Goal: Task Accomplishment & Management: Complete application form

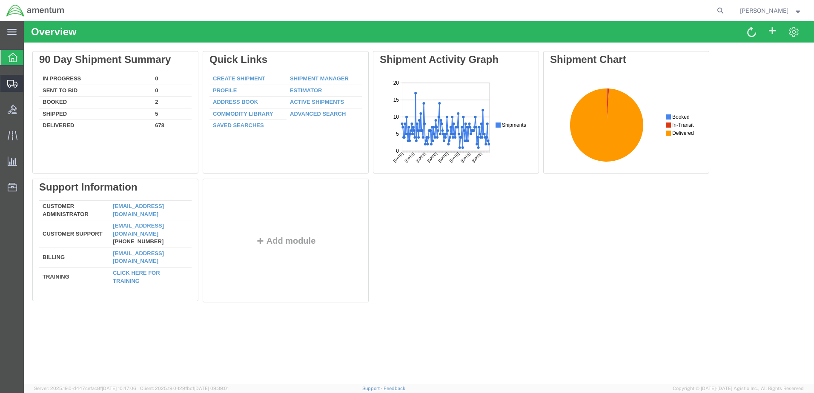
click at [0, 0] on span "Create Shipment" at bounding box center [0, 0] width 0 height 0
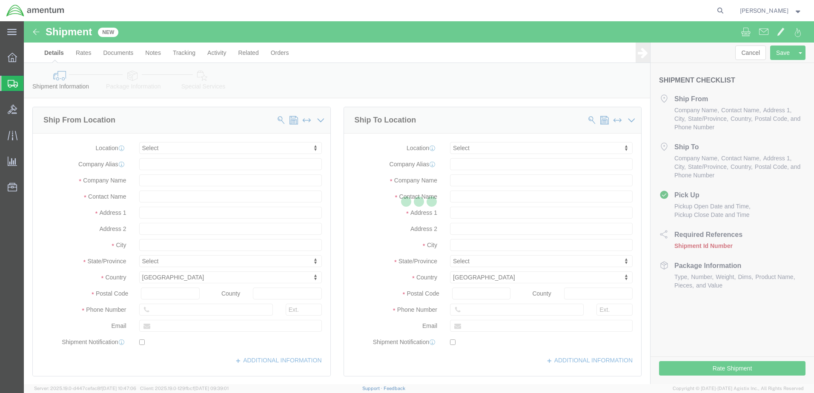
select select
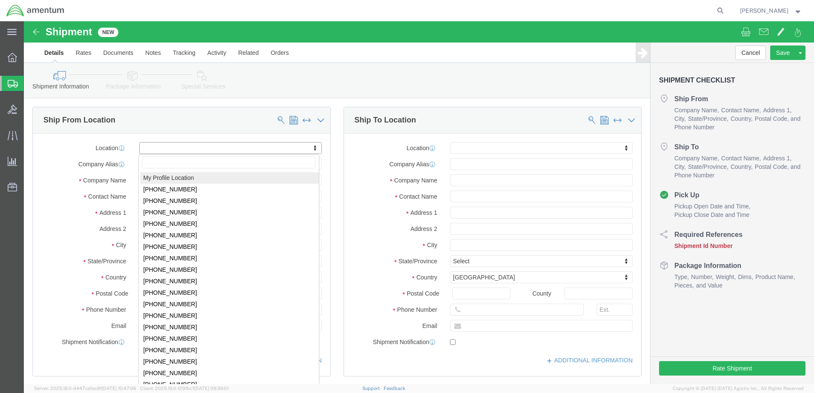
select select "MYPROFILE"
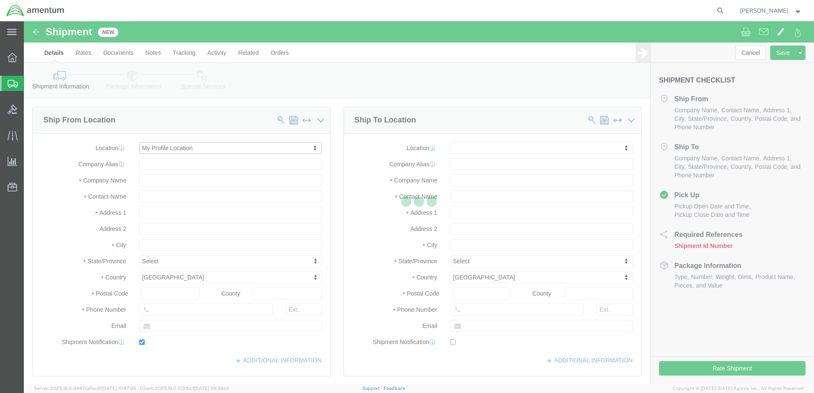
type input "Bldg 1480 [GEOGRAPHIC_DATA] [GEOGRAPHIC_DATA]"
type input "92135-7013"
type input "[PHONE_NUMBER]"
type input "3017"
type input "[PERSON_NAME][EMAIL_ADDRESS][PERSON_NAME][DOMAIN_NAME]"
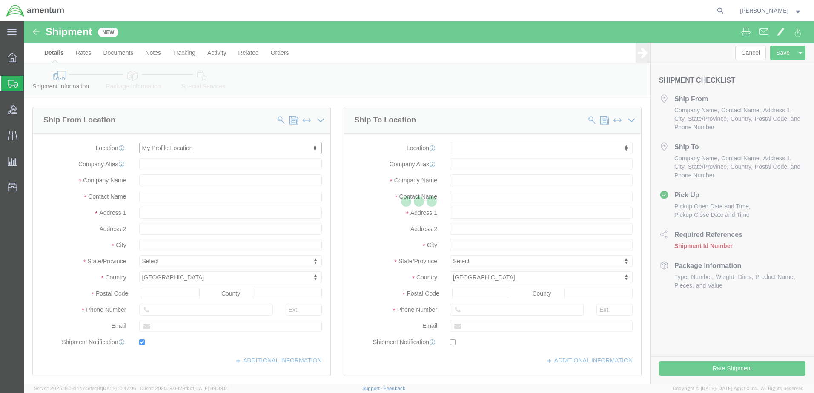
checkbox input "true"
type input "Amentum Services, Inc."
type input "[PERSON_NAME]"
type input "[GEOGRAPHIC_DATA]"
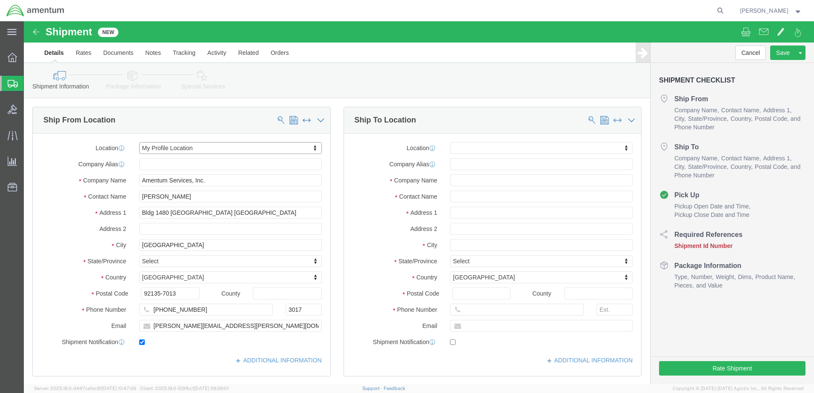
select select "CA"
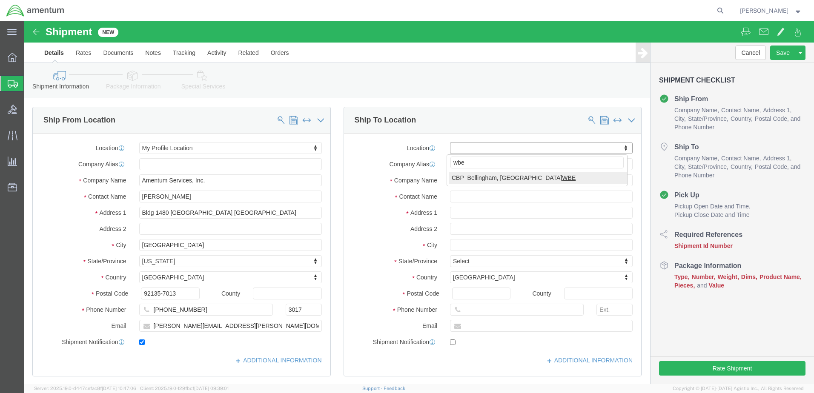
type input "wbe"
select select "49918"
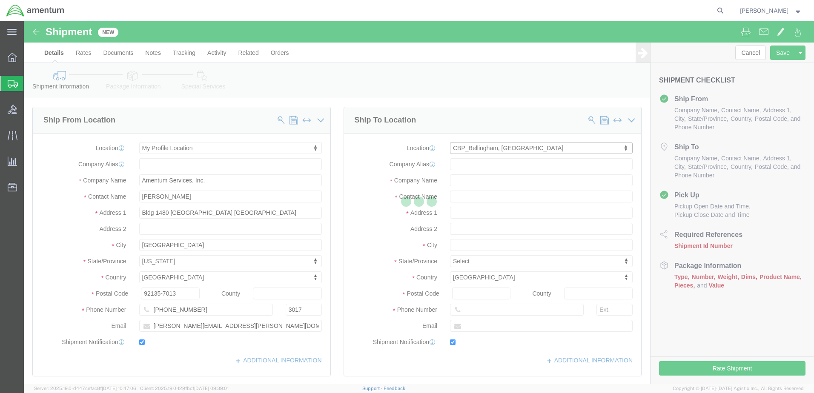
type input "[STREET_ADDRESS]"
type input "98226"
type input "[PHONE_NUMBER]"
type input "[PERSON_NAME][EMAIL_ADDRESS][PERSON_NAME][DOMAIN_NAME]"
checkbox input "true"
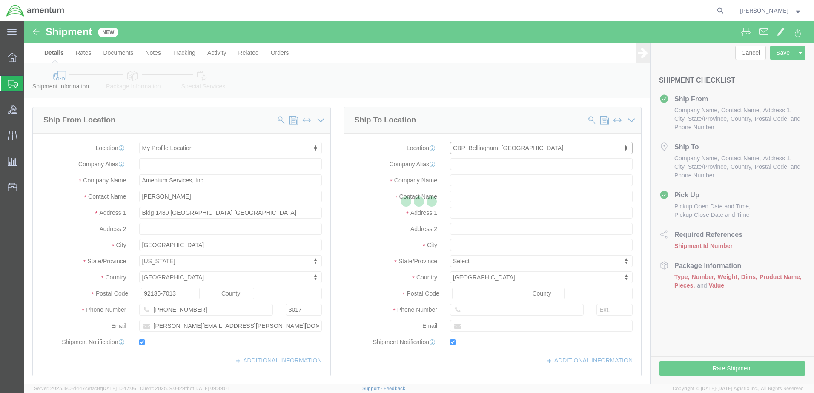
type input "Amentum Services, Inc"
type input "[PERSON_NAME]"
type input "Bellingham"
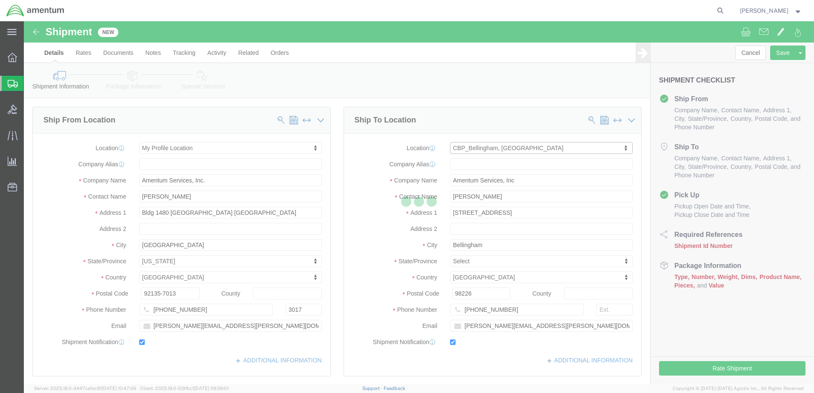
select select "WA"
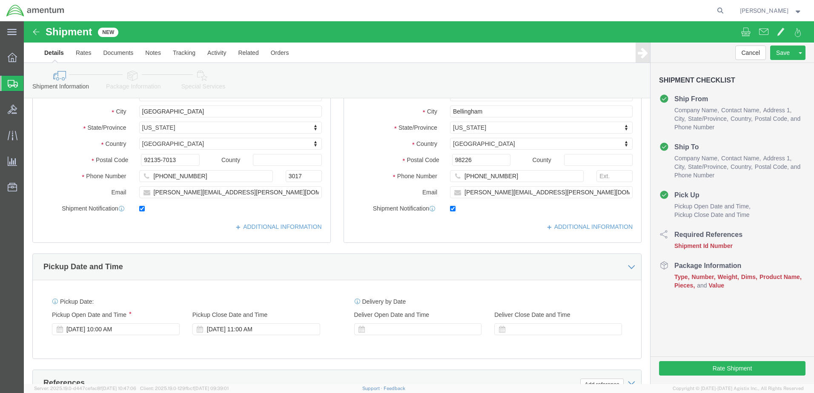
scroll to position [284, 0]
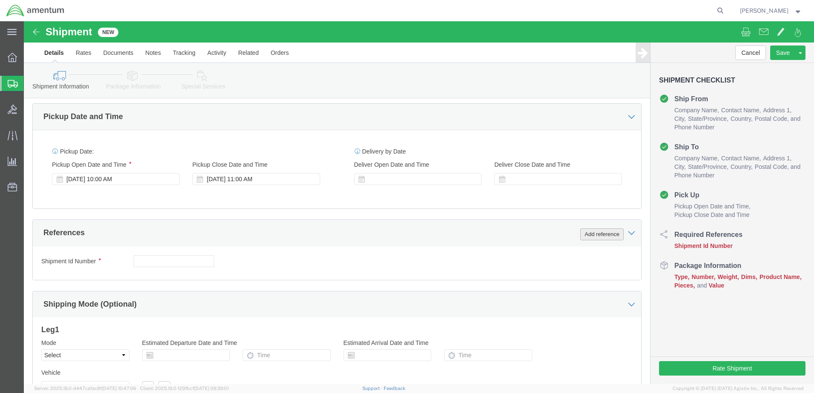
click button "Add reference"
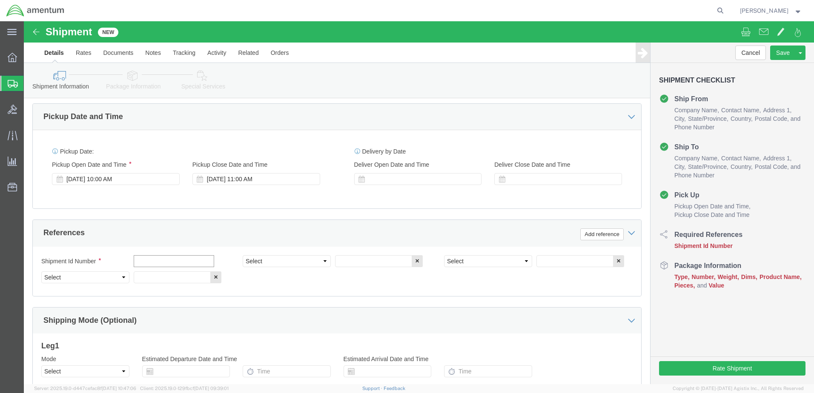
click input "text"
drag, startPoint x: 146, startPoint y: 240, endPoint x: 103, endPoint y: 238, distance: 43.0
click div "Shipment Id Number [DATE]"
type input "493-001777"
drag, startPoint x: 297, startPoint y: 240, endPoint x: 293, endPoint y: 239, distance: 4.4
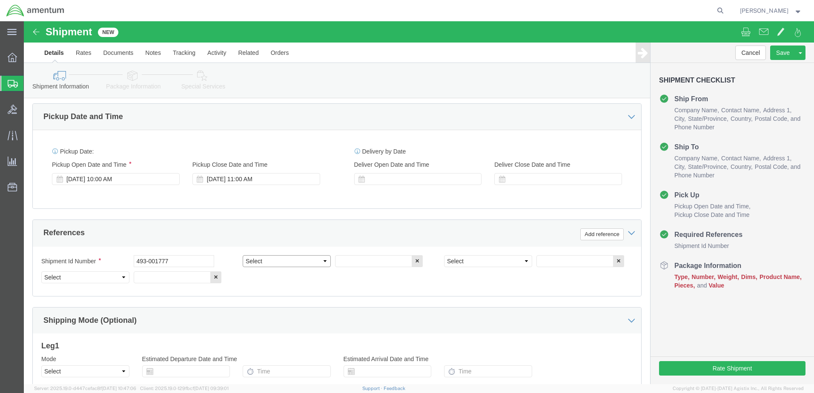
click select "Select Account Type Activity ID Airline Appointment Number ASN Batch Request # …"
select select "DEPT"
click select "Select Account Type Activity ID Airline Appointment Number ASN Batch Request # …"
click input "text"
type input "CBP"
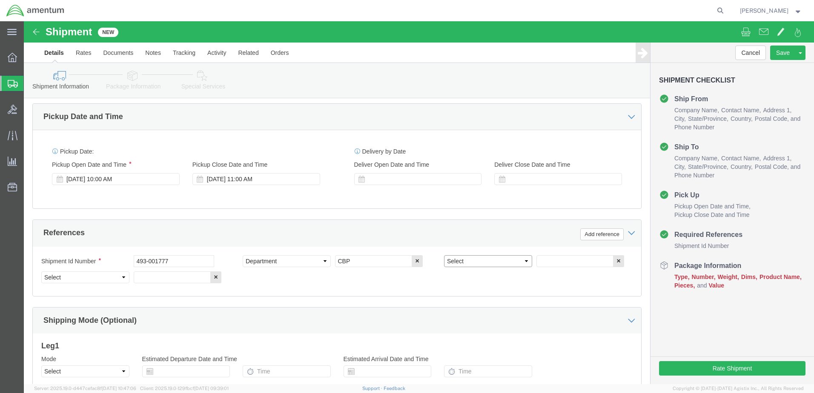
click select "Select Account Type Activity ID Airline Appointment Number ASN Batch Request # …"
select select "PROJNUM"
click select "Select Account Type Activity ID Airline Appointment Number ASN Batch Request # …"
paste input "AME-2025-IP01-FO013-2219-NAMC-Z000"
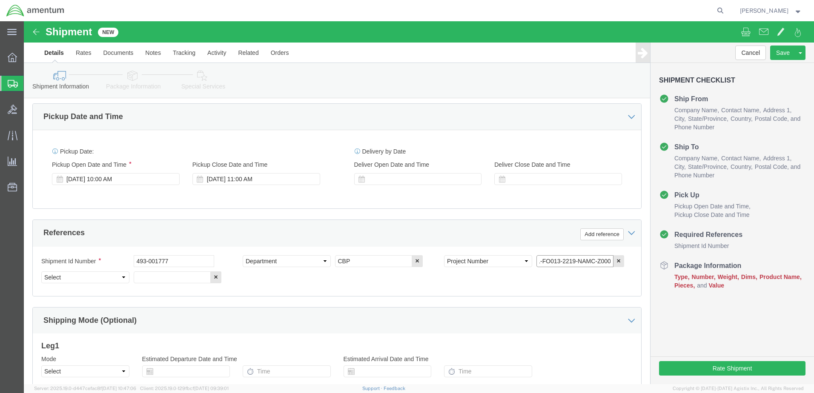
type input "AME-2025-IP01-FO013-2219-NAMC-Z000"
click select "Select Account Type Activity ID Airline Appointment Number ASN Batch Request # …"
select select "CUSTREF"
click select "Select Account Type Activity ID Airline Appointment Number ASN Batch Request # …"
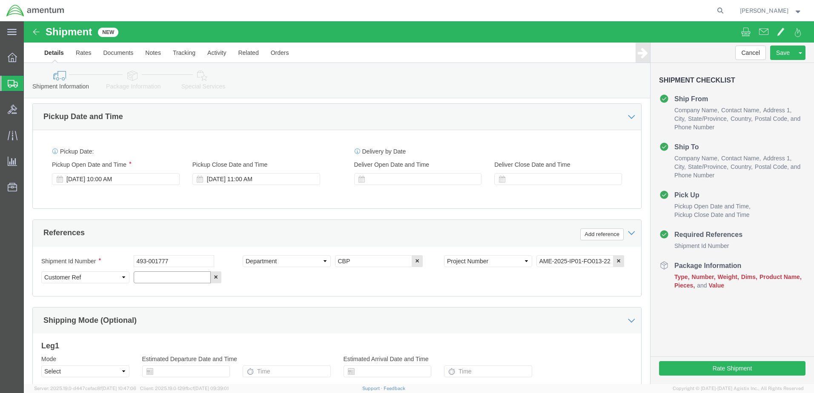
paste input "AME-2025-IP01-FO013-2219-NAMC-Z000"
type input "A"
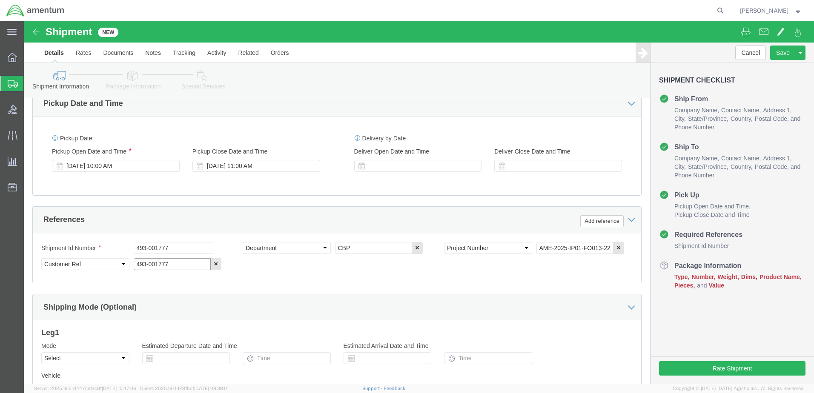
scroll to position [384, 0]
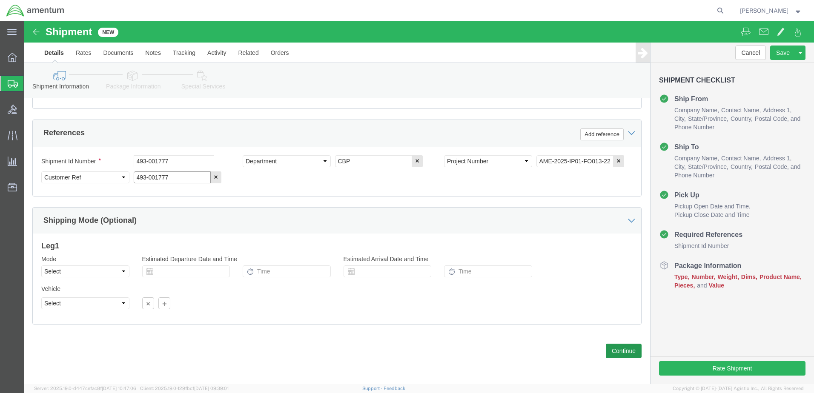
type input "493-001777"
click button "Continue"
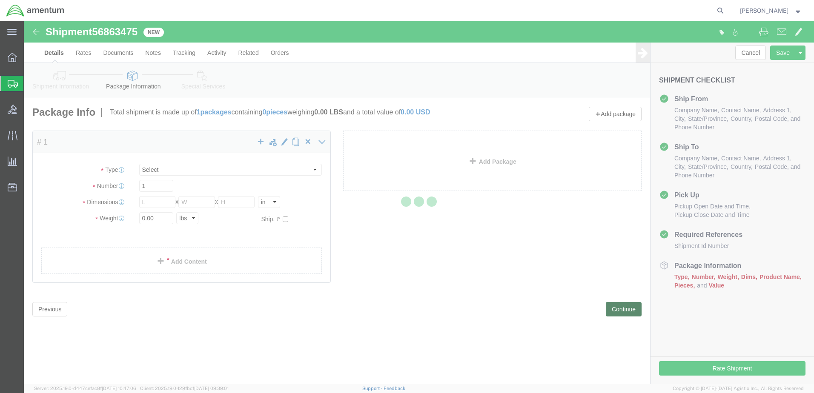
select select "CBOX"
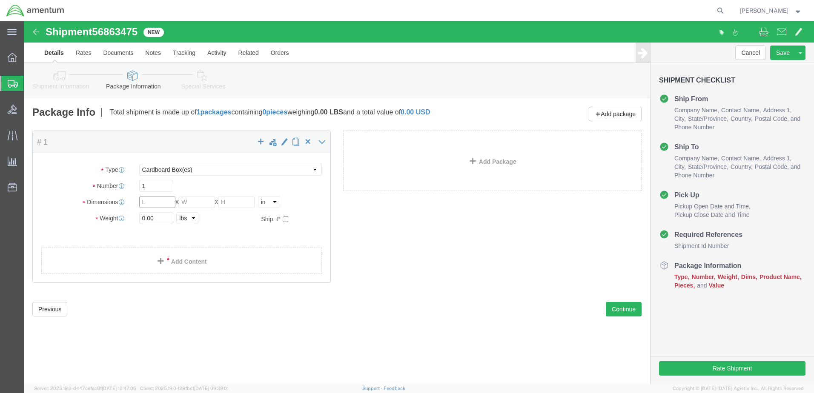
click input "text"
type input "11"
type input "12"
type input "1.5"
drag, startPoint x: 140, startPoint y: 199, endPoint x: 108, endPoint y: 197, distance: 32.4
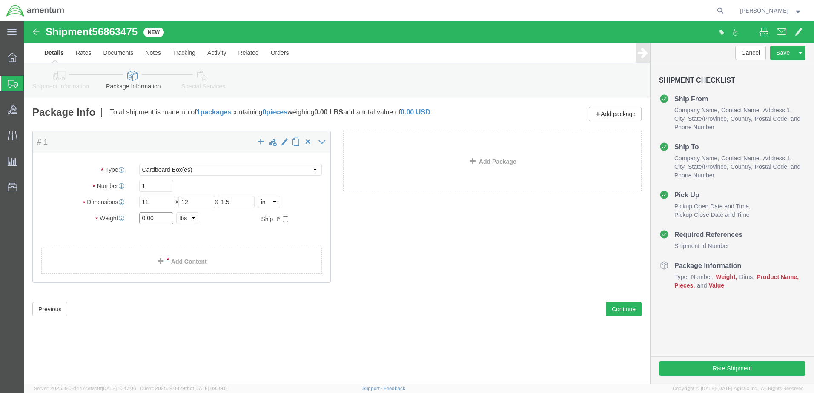
click div "Weight 0.00 Select kgs lbs Ship. t°"
type input "1.0"
click ul
click div "Package Content # 1 x Package Type Select BCK Boxes Bale(s) Basket(s) Bolt(s) B…"
click link "Add Content"
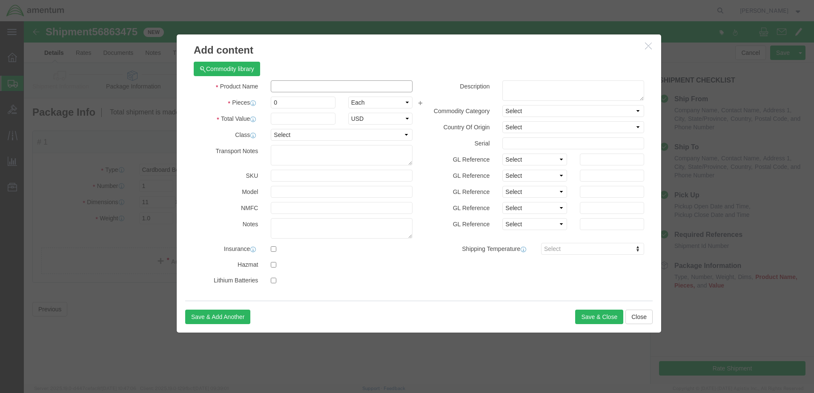
click input "text"
type input "Switch"
type input "1"
click input "text"
type input "25.00"
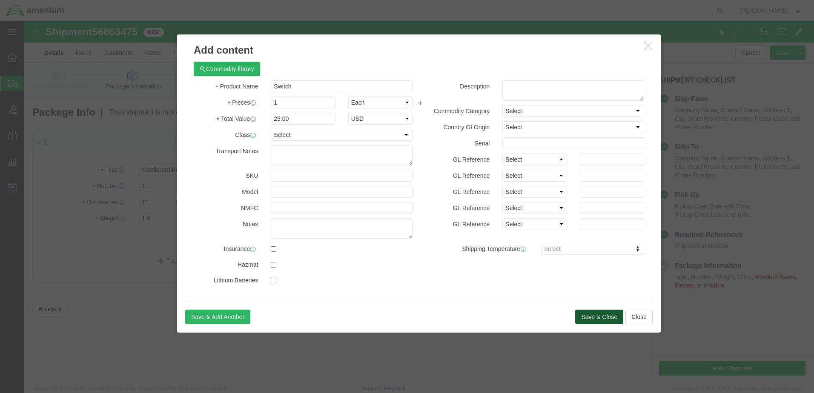
click button "Save & Close"
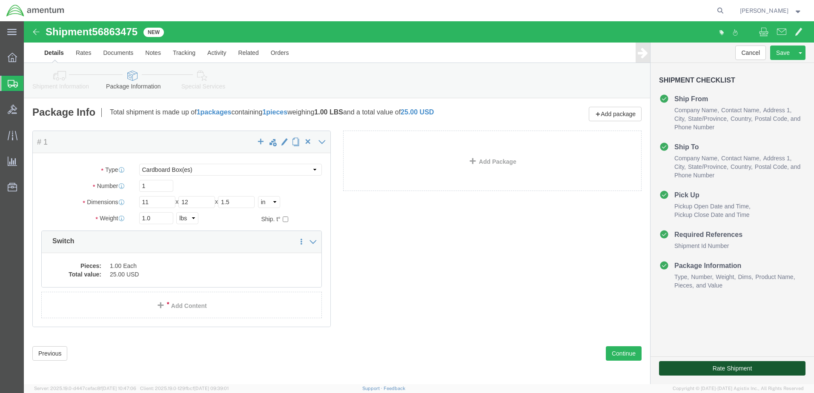
click button "Rate Shipment"
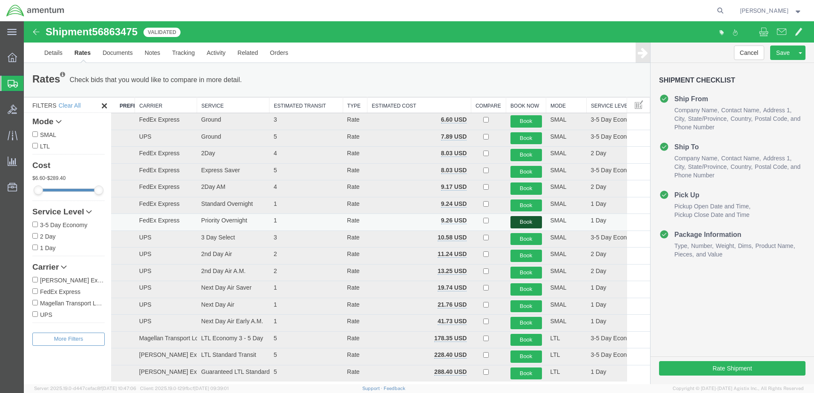
click at [523, 224] on button "Book" at bounding box center [525, 222] width 31 height 12
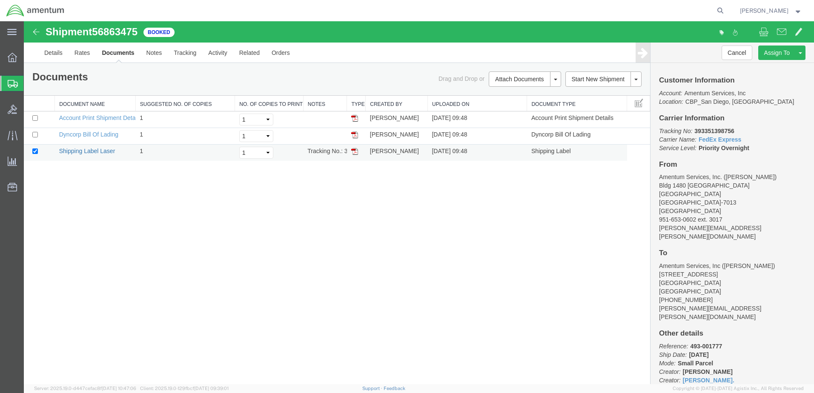
click at [97, 152] on link "Shipping Label Laser" at bounding box center [87, 151] width 56 height 7
